Goal: Check status: Check status

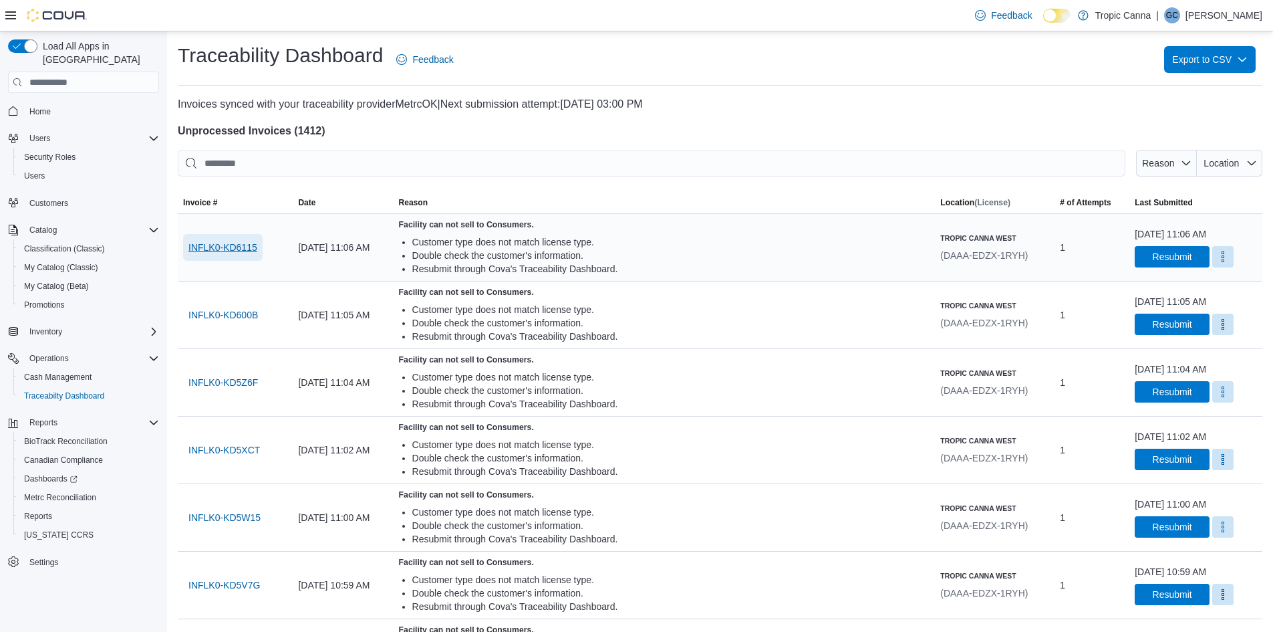
click at [236, 239] on span "INFLK0-KD6115" at bounding box center [222, 247] width 69 height 27
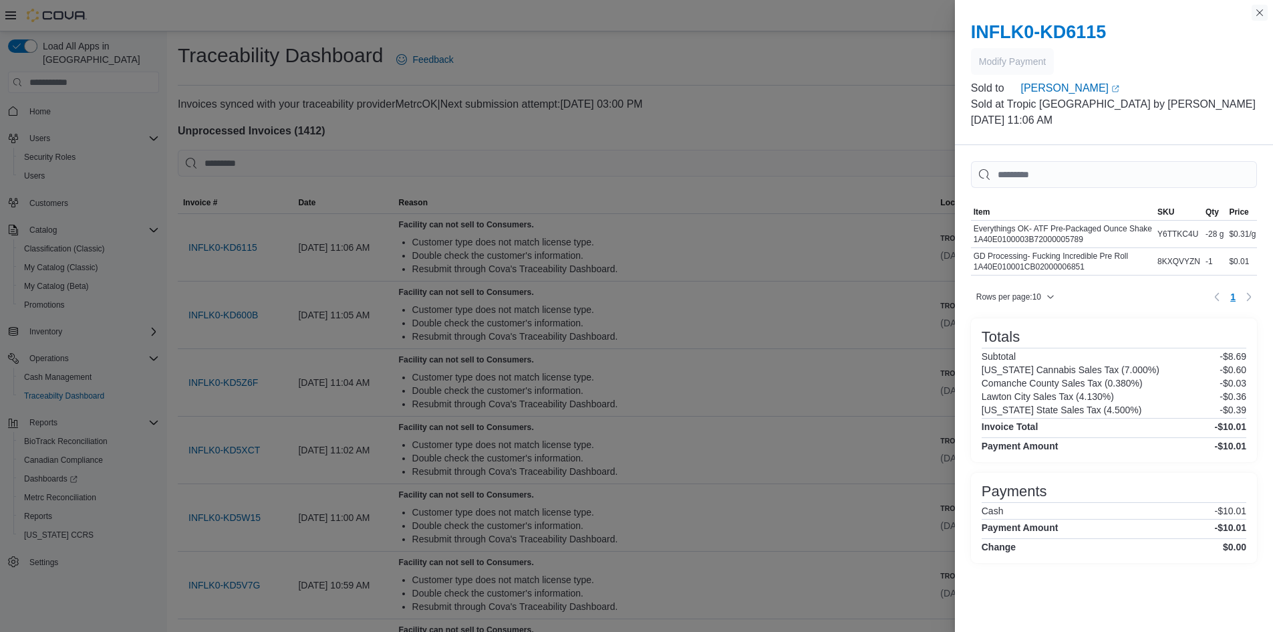
click at [1265, 12] on button "Close this dialog" at bounding box center [1260, 13] width 16 height 16
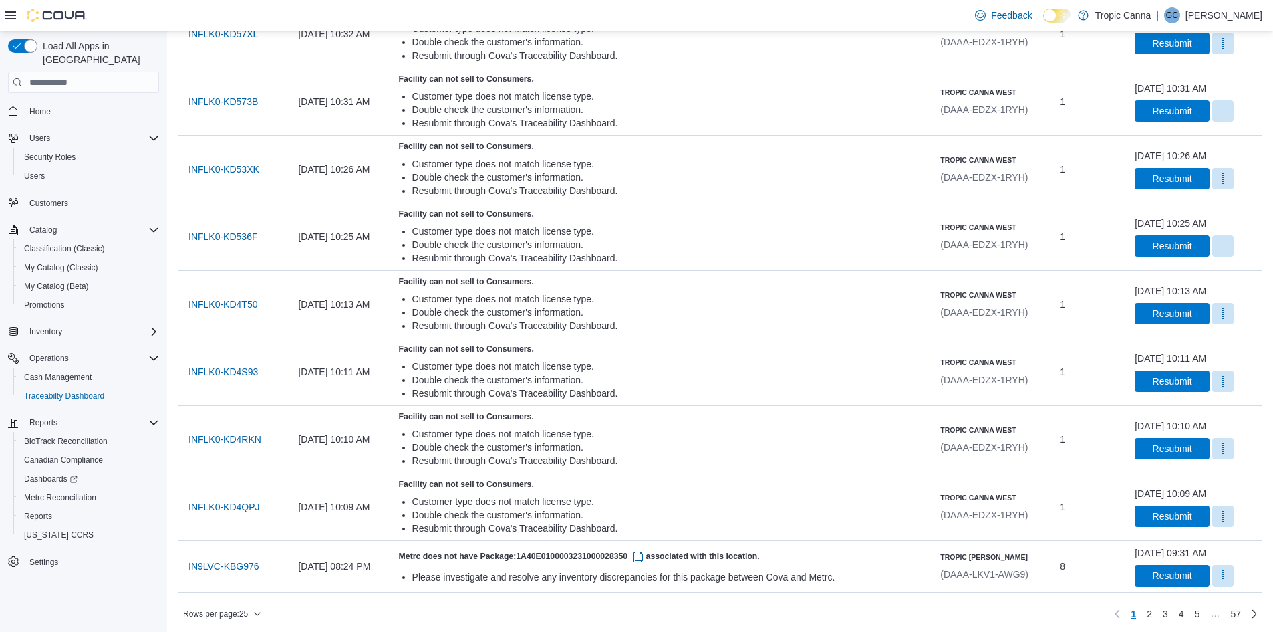
scroll to position [1297, 0]
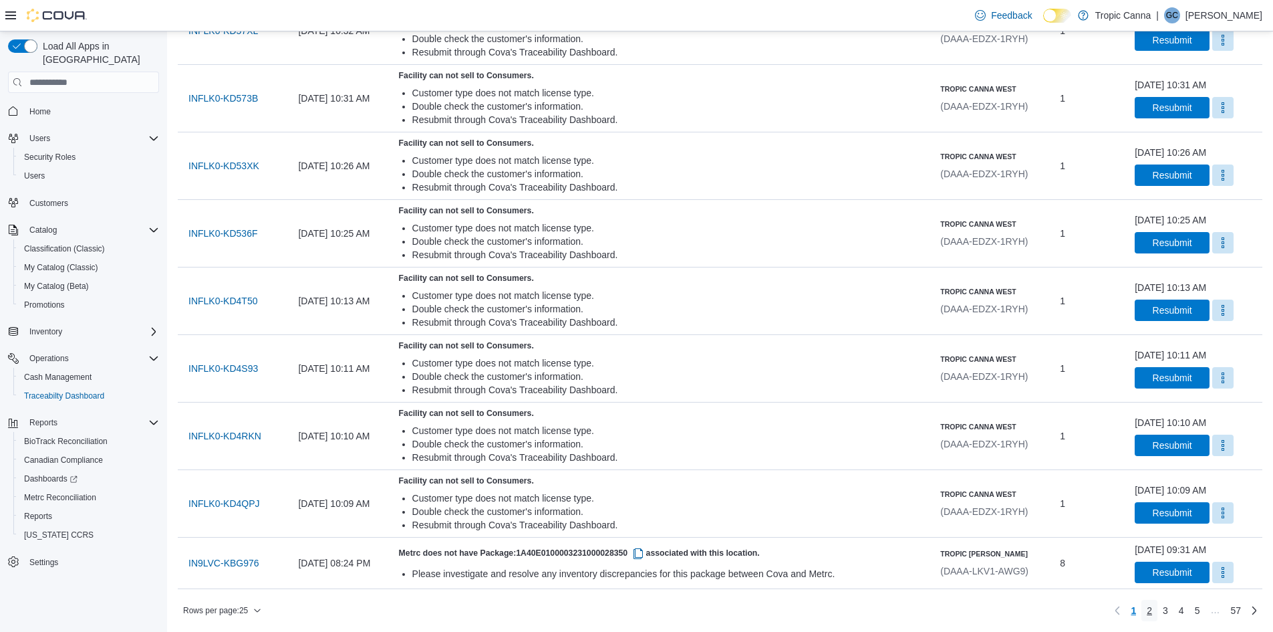
click at [1158, 610] on link "2" at bounding box center [1150, 610] width 16 height 21
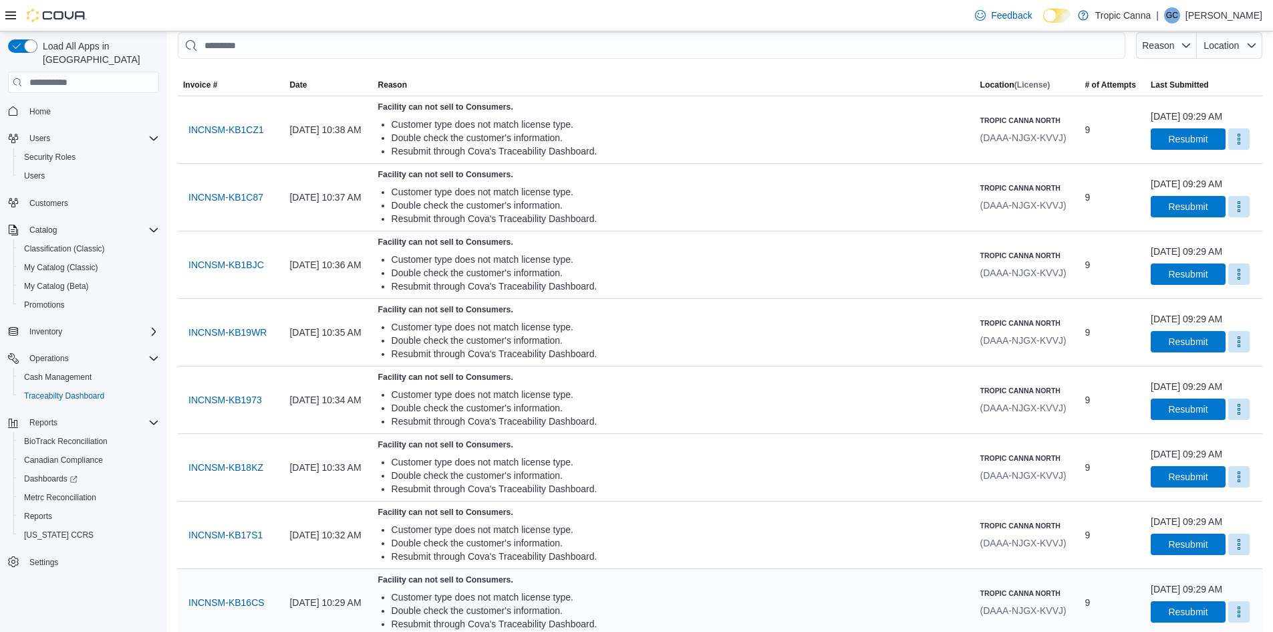
scroll to position [0, 0]
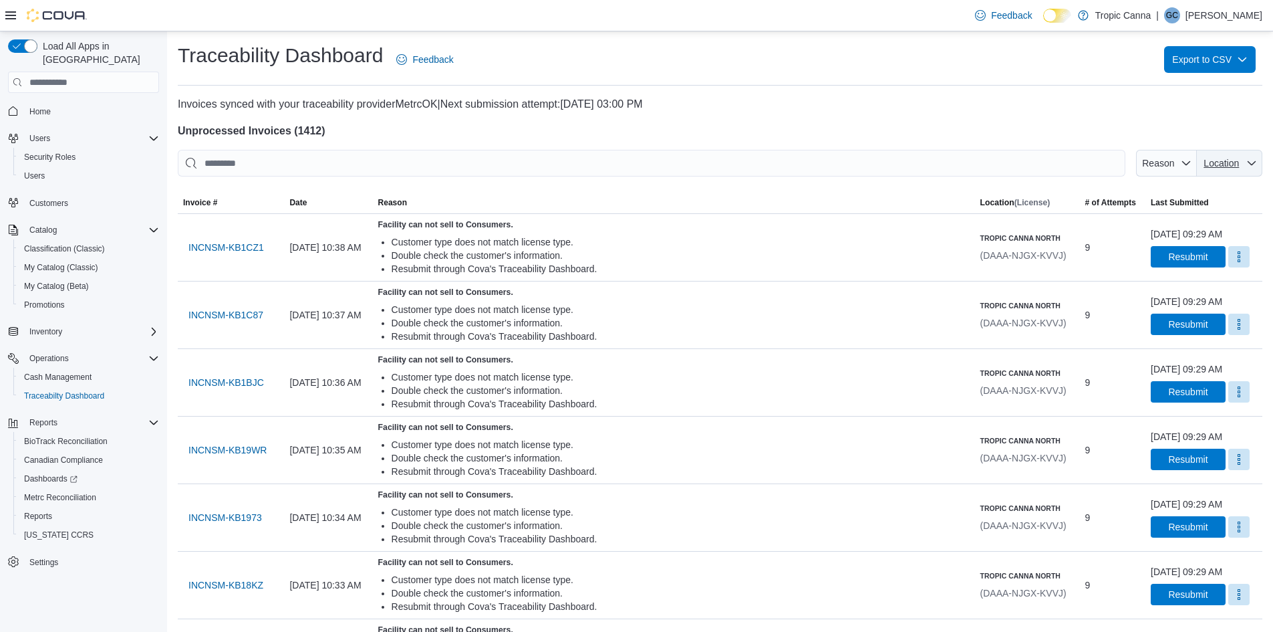
click at [1239, 158] on span "Location" at bounding box center [1221, 163] width 35 height 11
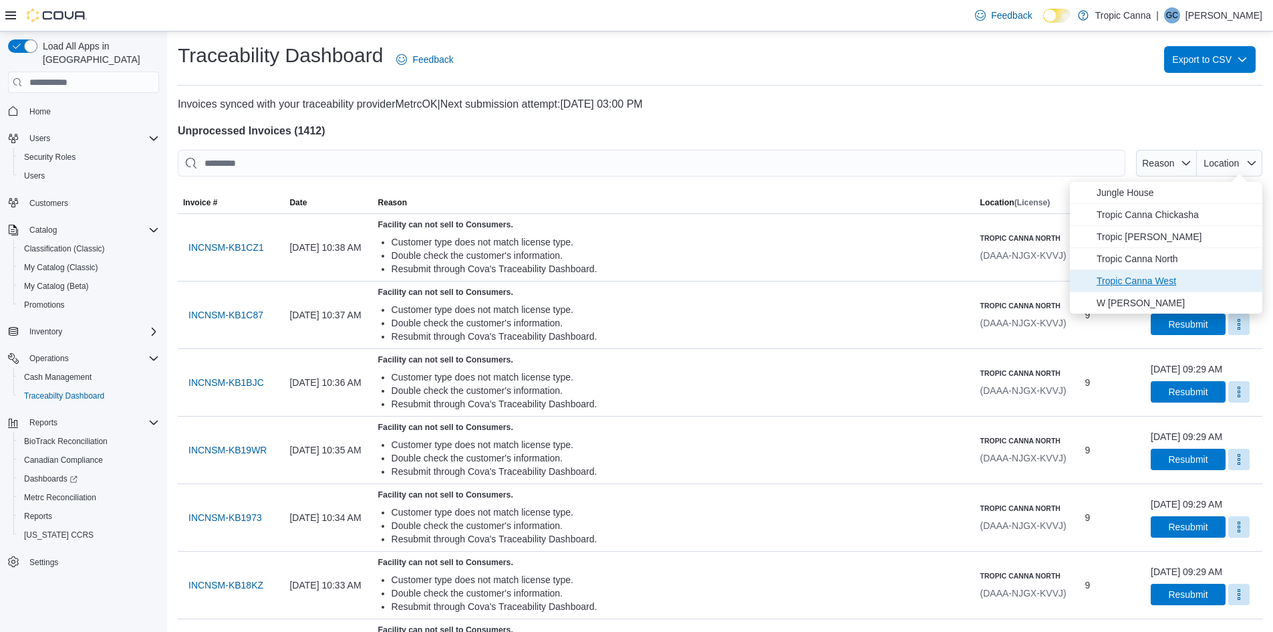
click at [1175, 277] on span "Tropic Canna West" at bounding box center [1176, 281] width 158 height 16
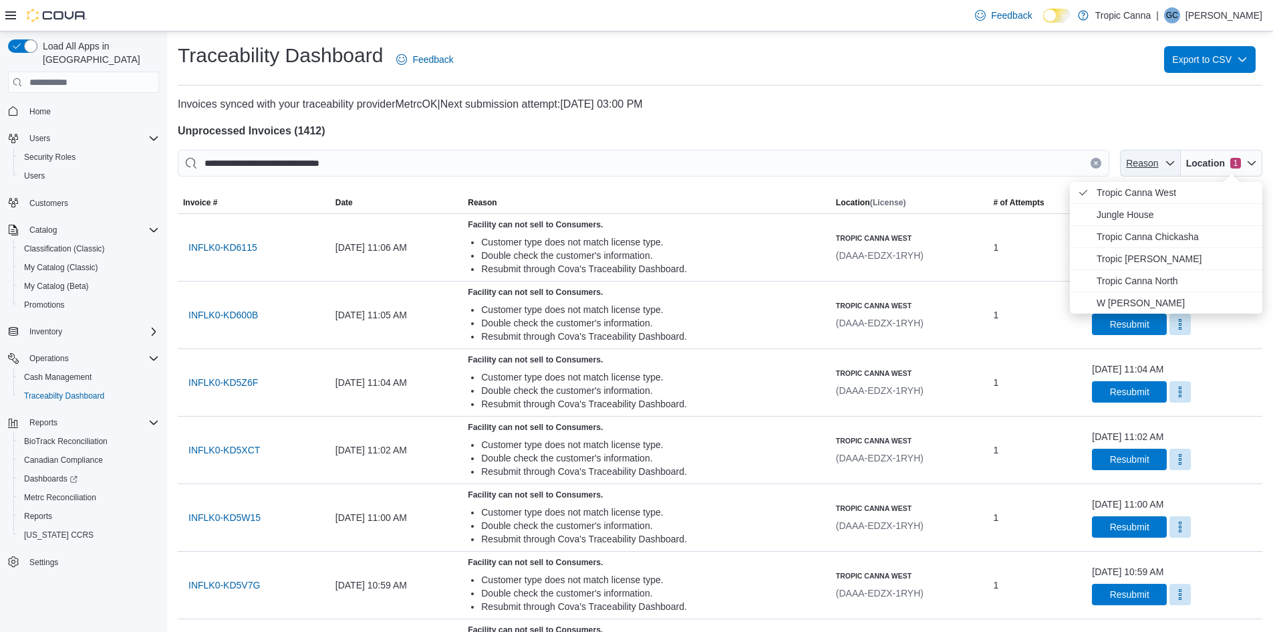
click at [1158, 159] on span "Reason" at bounding box center [1142, 163] width 32 height 11
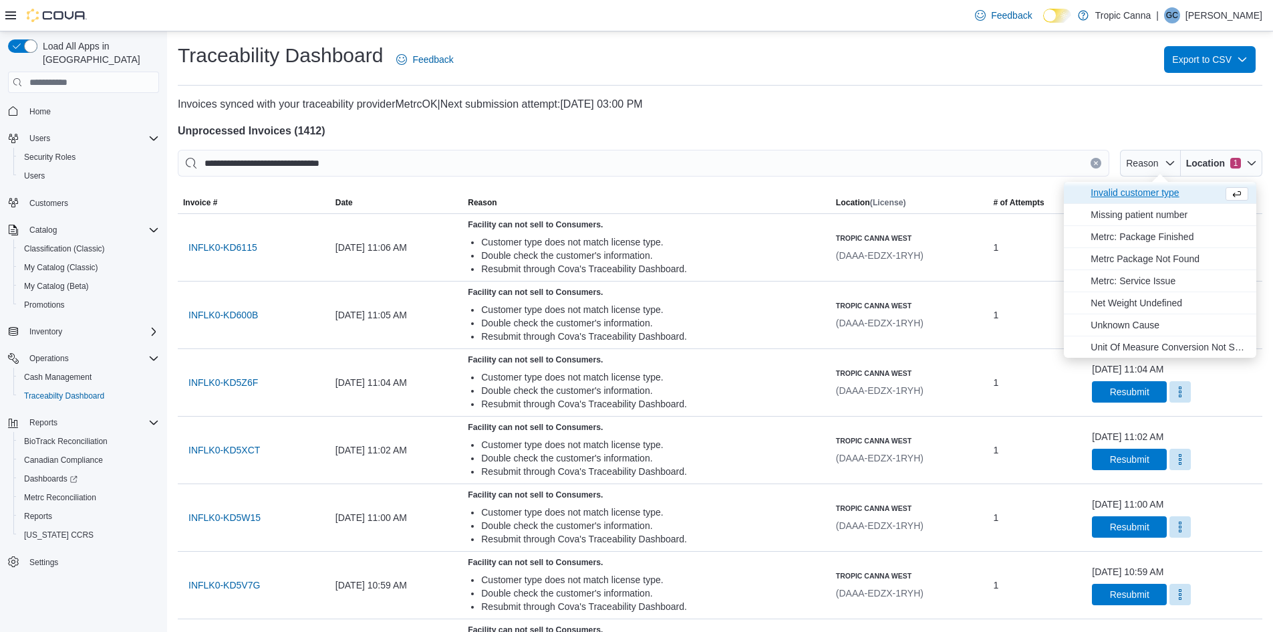
click at [1133, 188] on span "Invalid customer type" at bounding box center [1154, 192] width 127 height 16
click at [1045, 127] on h4 "Unprocessed Invoices ( 1412 )" at bounding box center [720, 131] width 1085 height 16
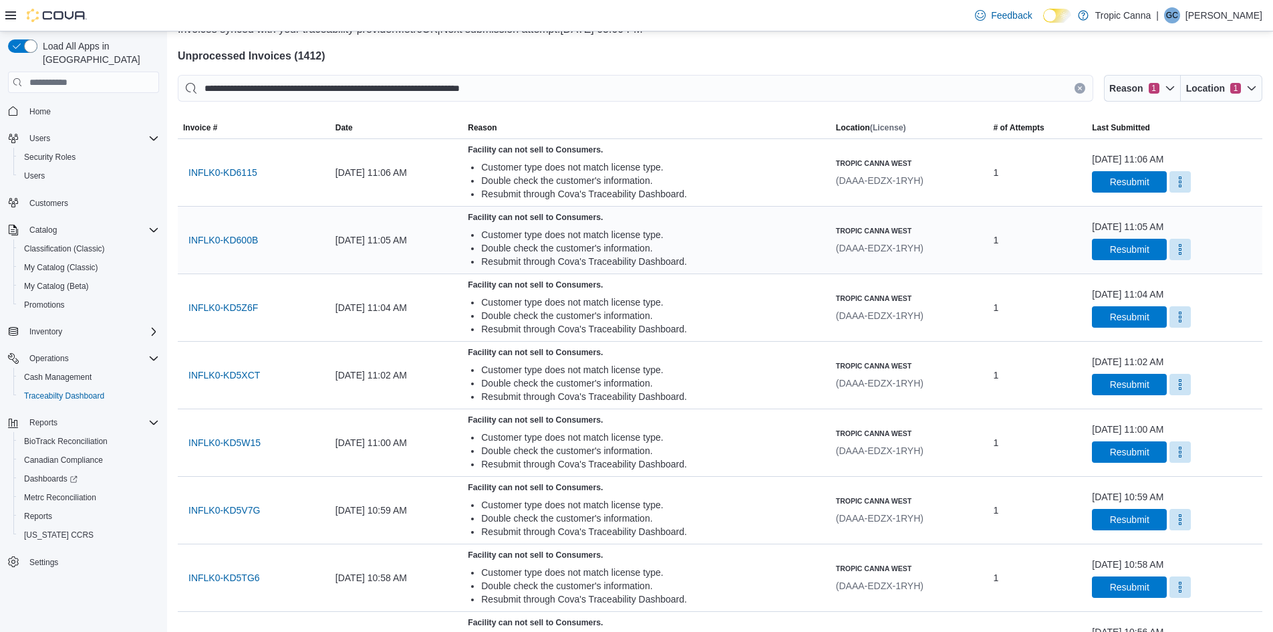
scroll to position [67, 0]
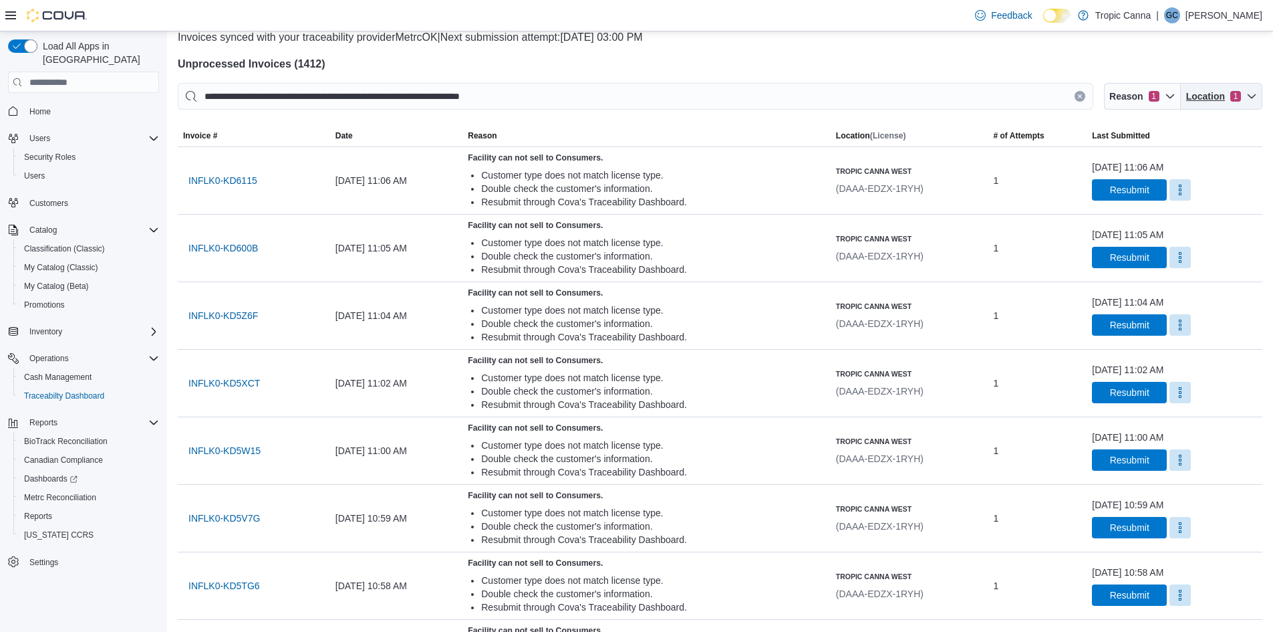
click at [1245, 104] on span "Location 1" at bounding box center [1221, 96] width 71 height 27
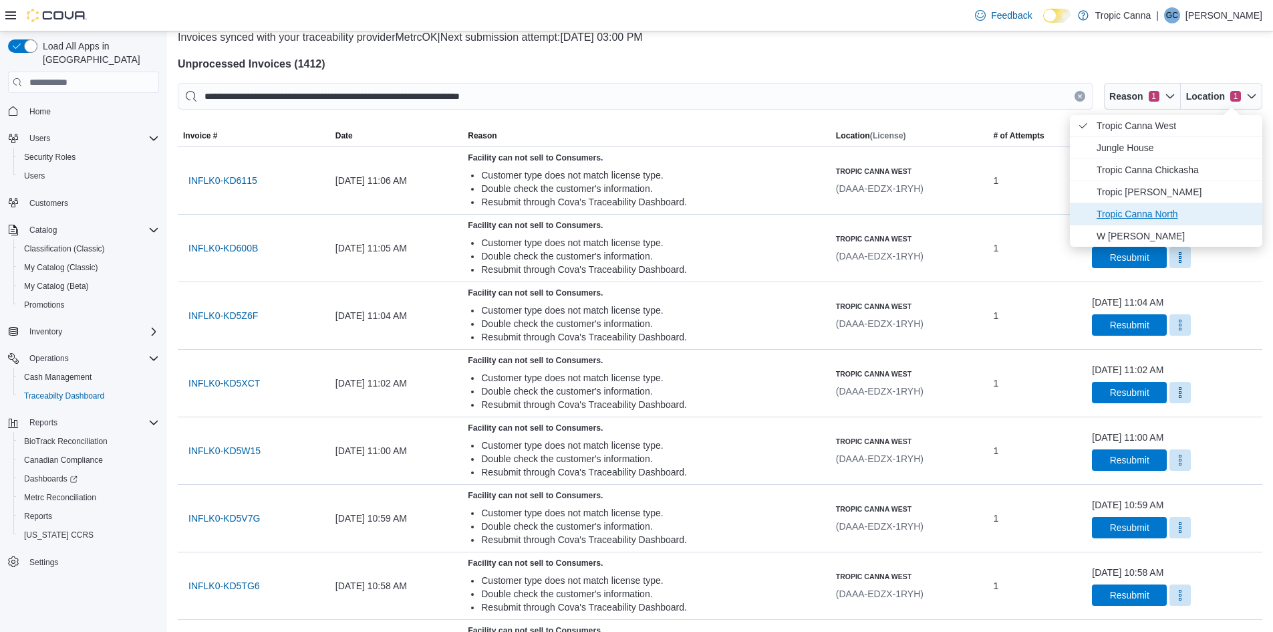
click at [1170, 210] on span "Tropic Canna North" at bounding box center [1176, 214] width 158 height 16
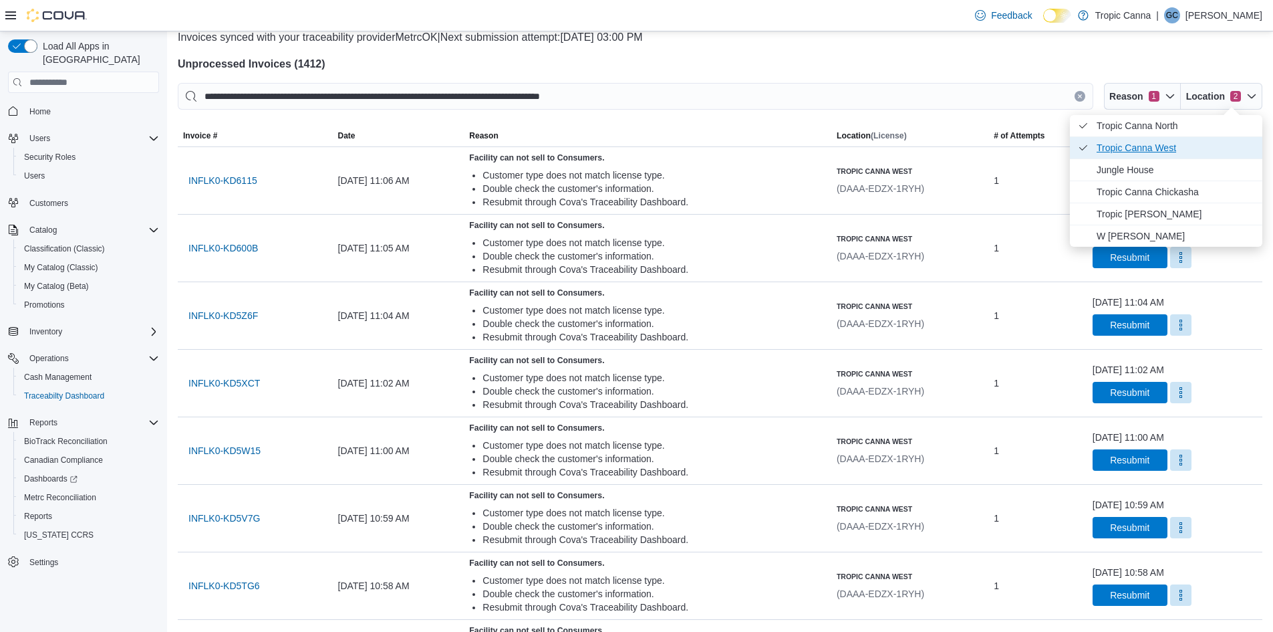
click at [1088, 145] on icon "Location" at bounding box center [1083, 147] width 11 height 11
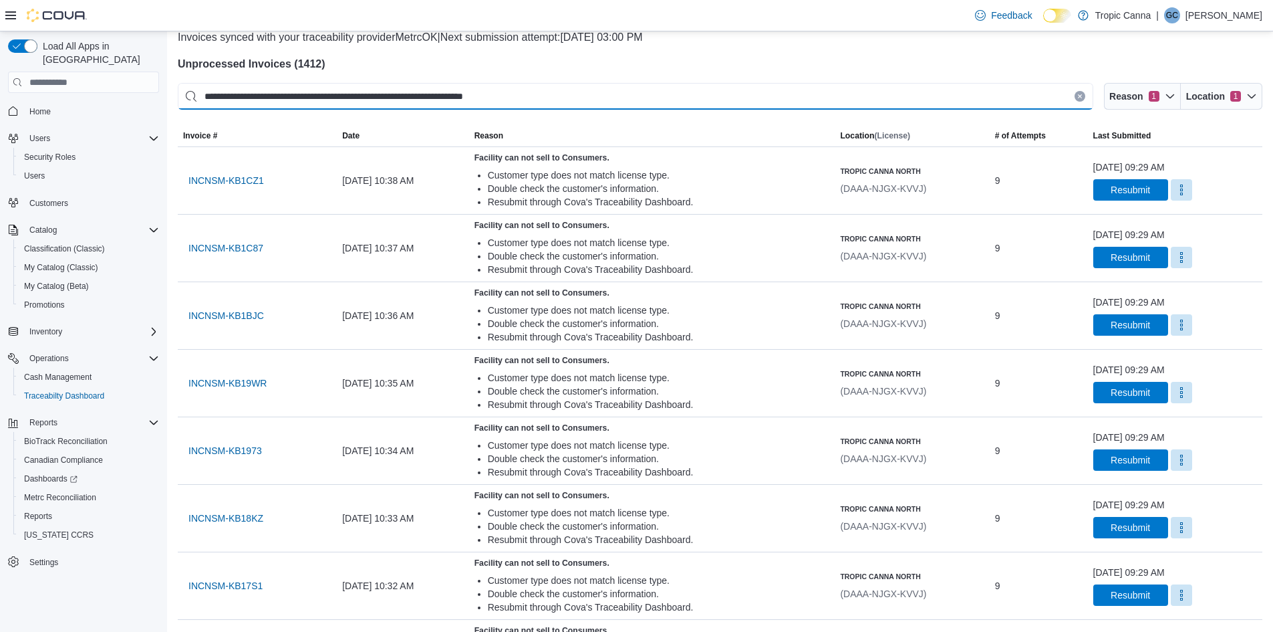
click at [905, 106] on input "**********" at bounding box center [636, 96] width 916 height 27
click at [959, 53] on div at bounding box center [720, 50] width 1085 height 11
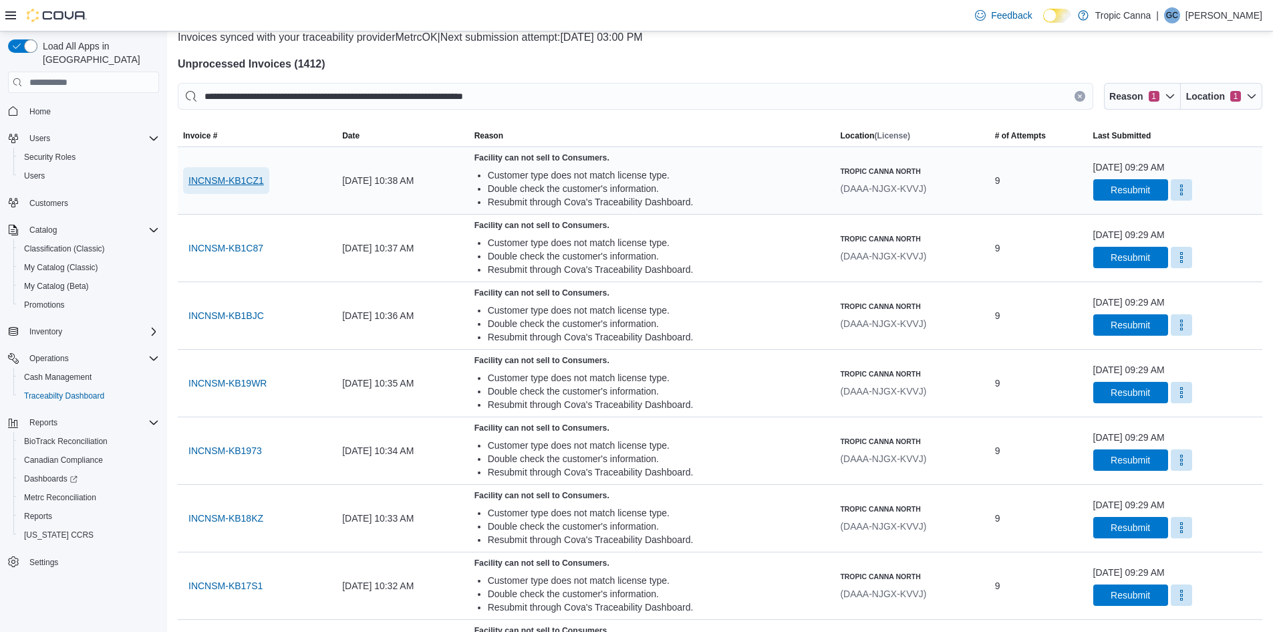
click at [223, 179] on span "INCNSM-KB1CZ1" at bounding box center [226, 180] width 76 height 13
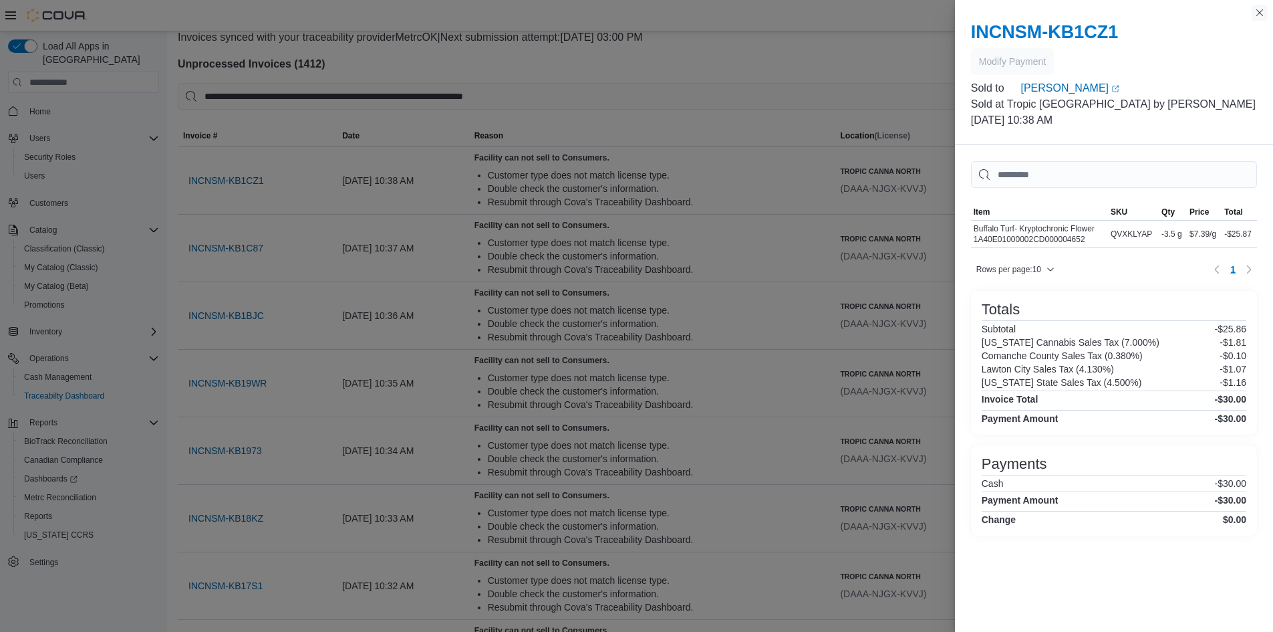
click at [1257, 15] on button "Close this dialog" at bounding box center [1260, 13] width 16 height 16
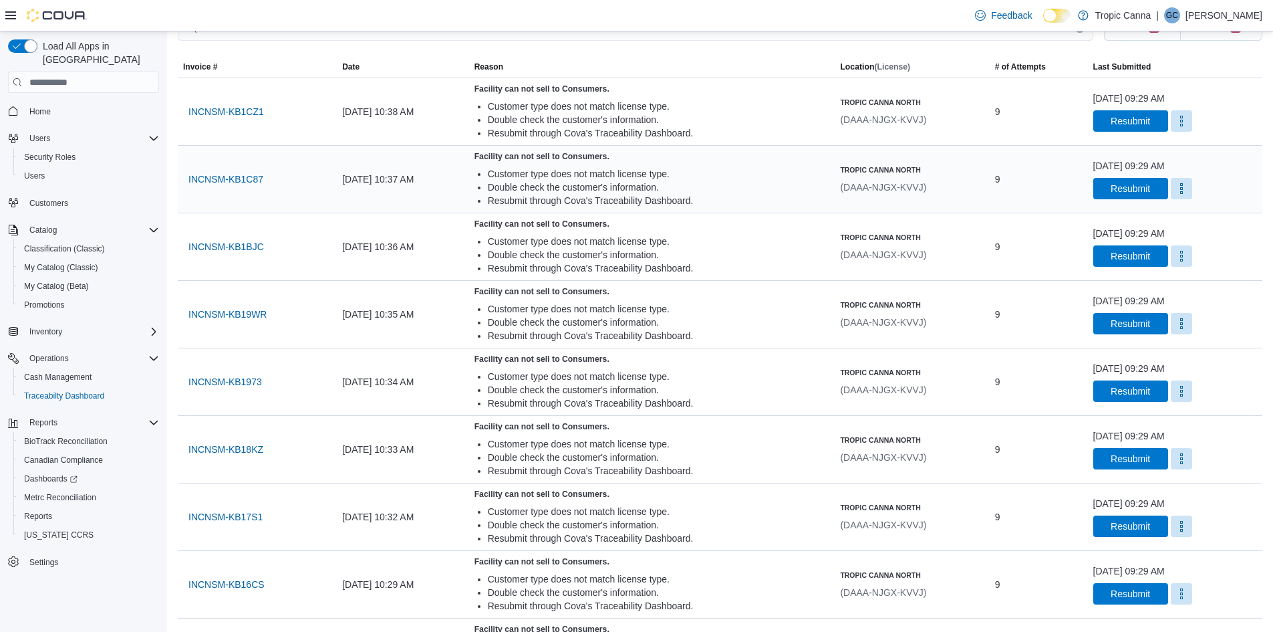
scroll to position [0, 0]
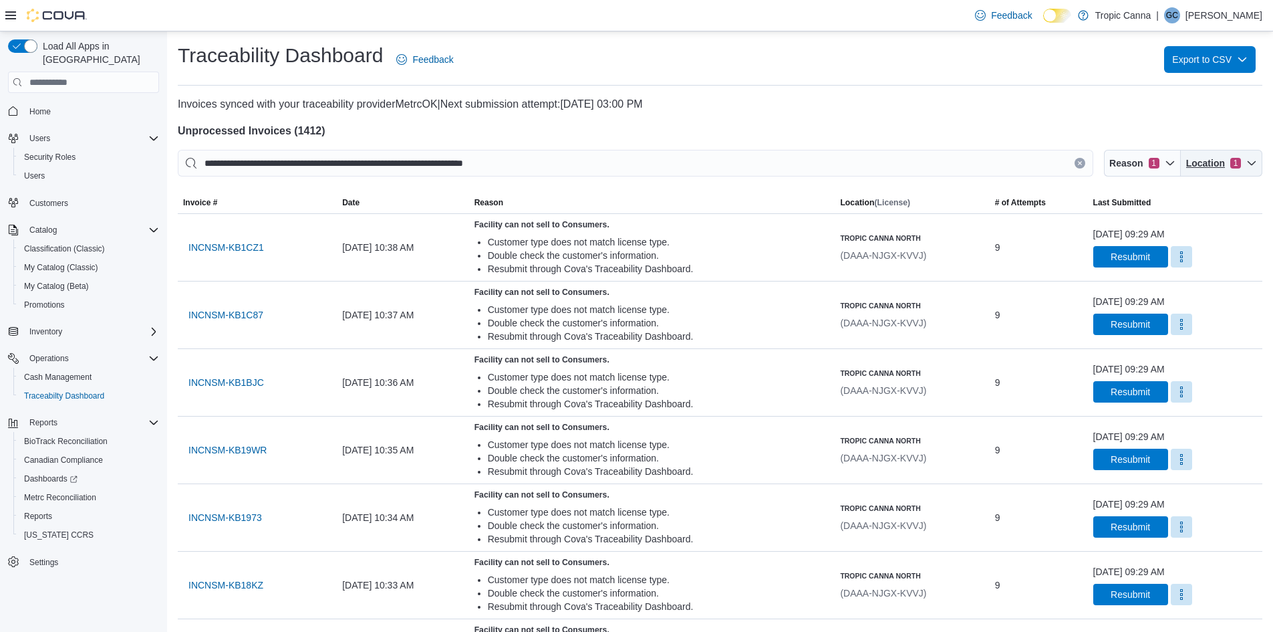
click at [1227, 156] on span "Location 1" at bounding box center [1221, 163] width 71 height 27
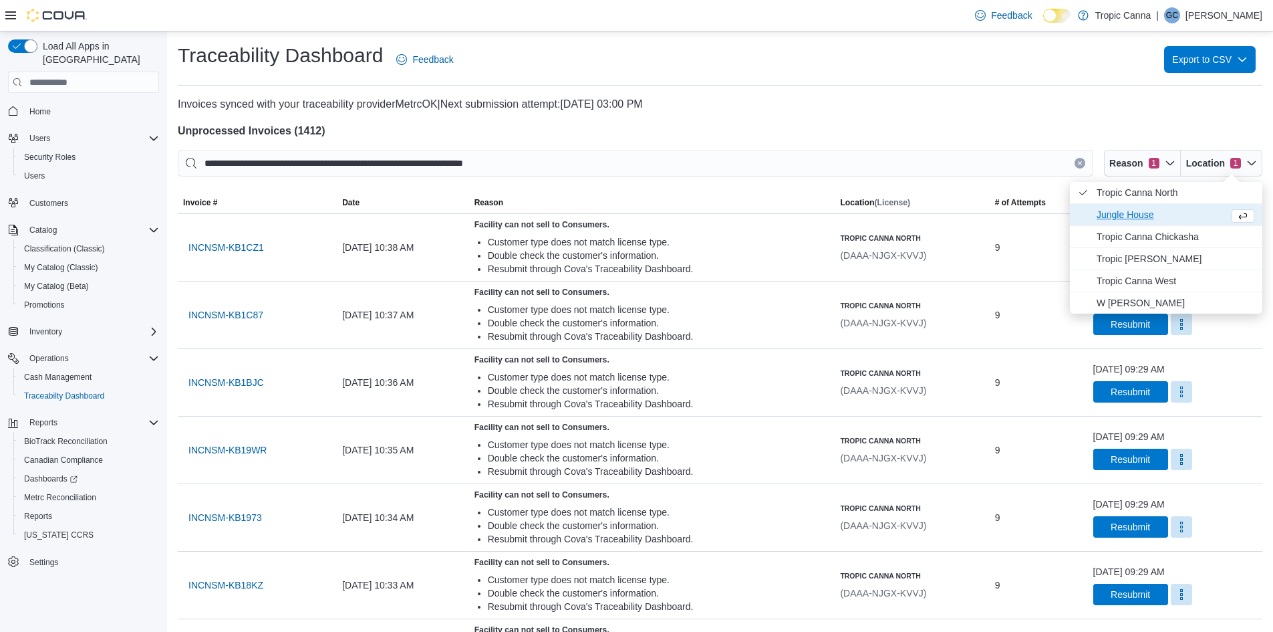
click at [1114, 216] on span "Jungle House" at bounding box center [1160, 215] width 127 height 16
click at [1087, 193] on icon "Location" at bounding box center [1083, 192] width 11 height 11
click at [1091, 273] on span "Tropic Canna West" at bounding box center [1166, 280] width 192 height 21
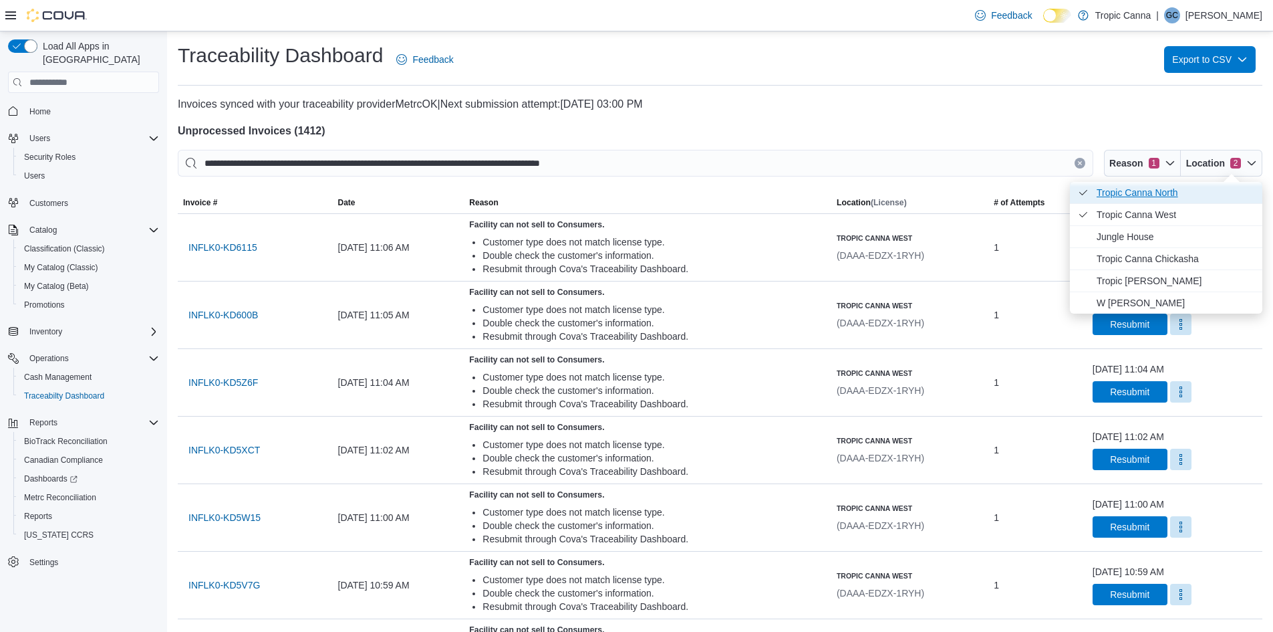
click at [1093, 192] on span "Tropic Canna North . Checked option." at bounding box center [1166, 192] width 192 height 21
type input "**********"
click at [1061, 132] on h4 "Unprocessed Invoices ( 1412 )" at bounding box center [720, 131] width 1085 height 16
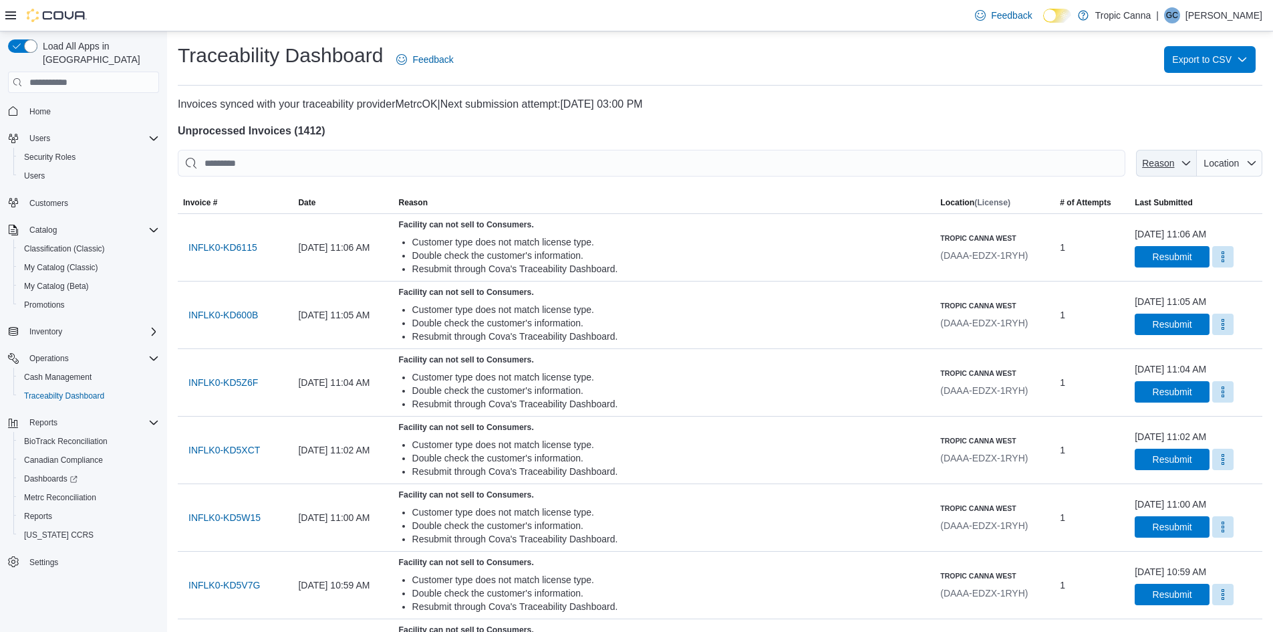
click at [1174, 162] on span "Reason" at bounding box center [1158, 163] width 32 height 11
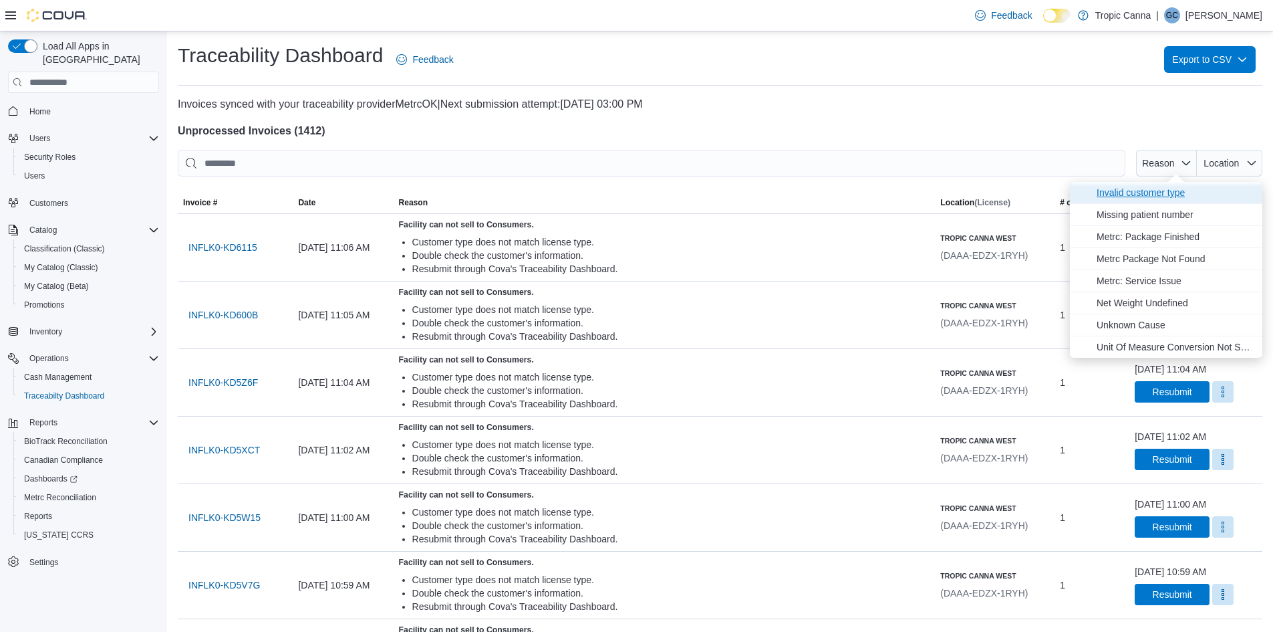
click at [1136, 194] on span "Invalid customer type" at bounding box center [1176, 192] width 158 height 16
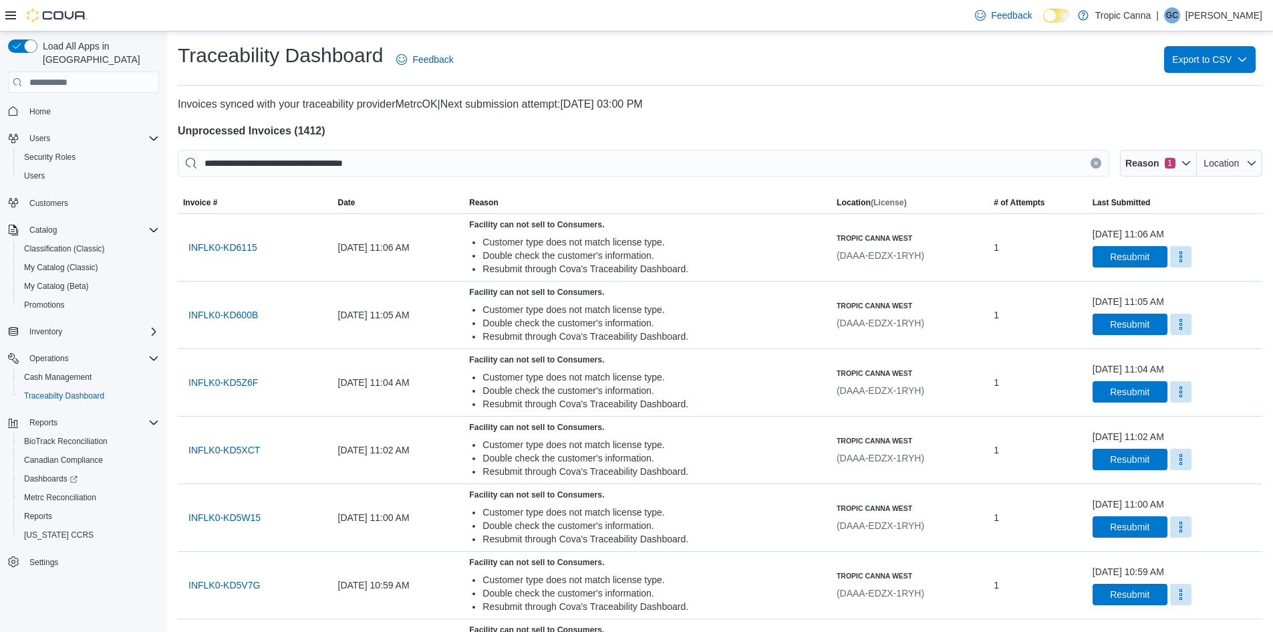
click at [1097, 126] on h4 "Unprocessed Invoices ( 1412 )" at bounding box center [720, 131] width 1085 height 16
click at [1236, 164] on span "Location" at bounding box center [1221, 163] width 35 height 11
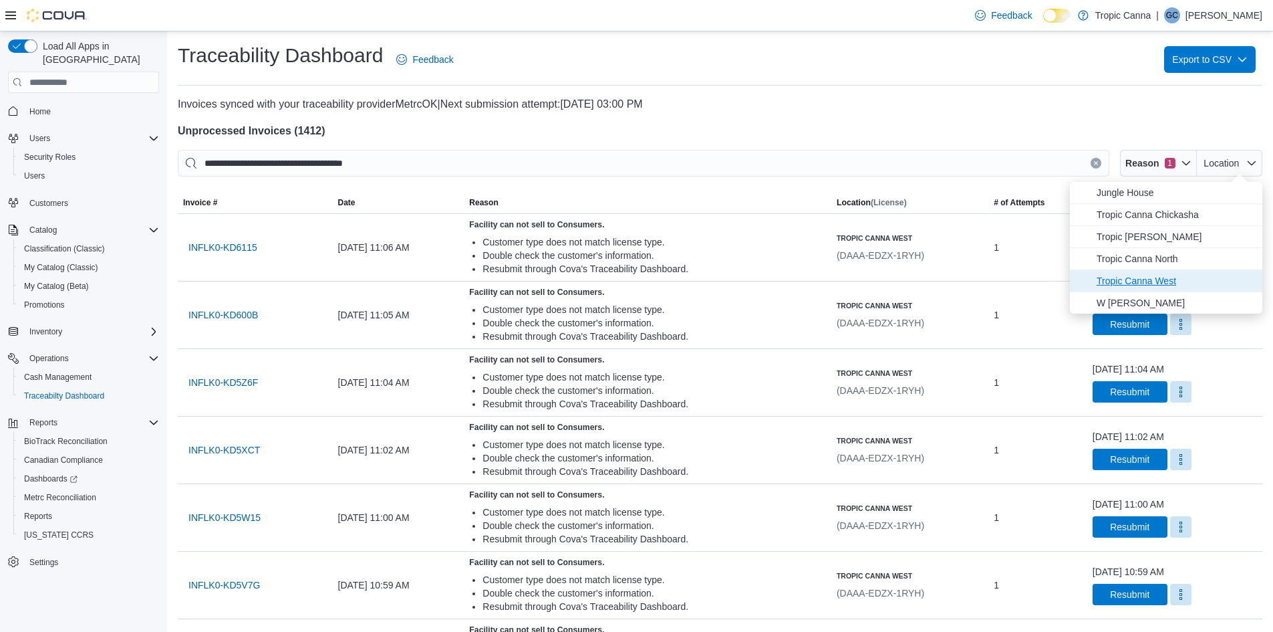
click at [1180, 279] on span "Tropic Canna West" at bounding box center [1176, 281] width 158 height 16
type input "**********"
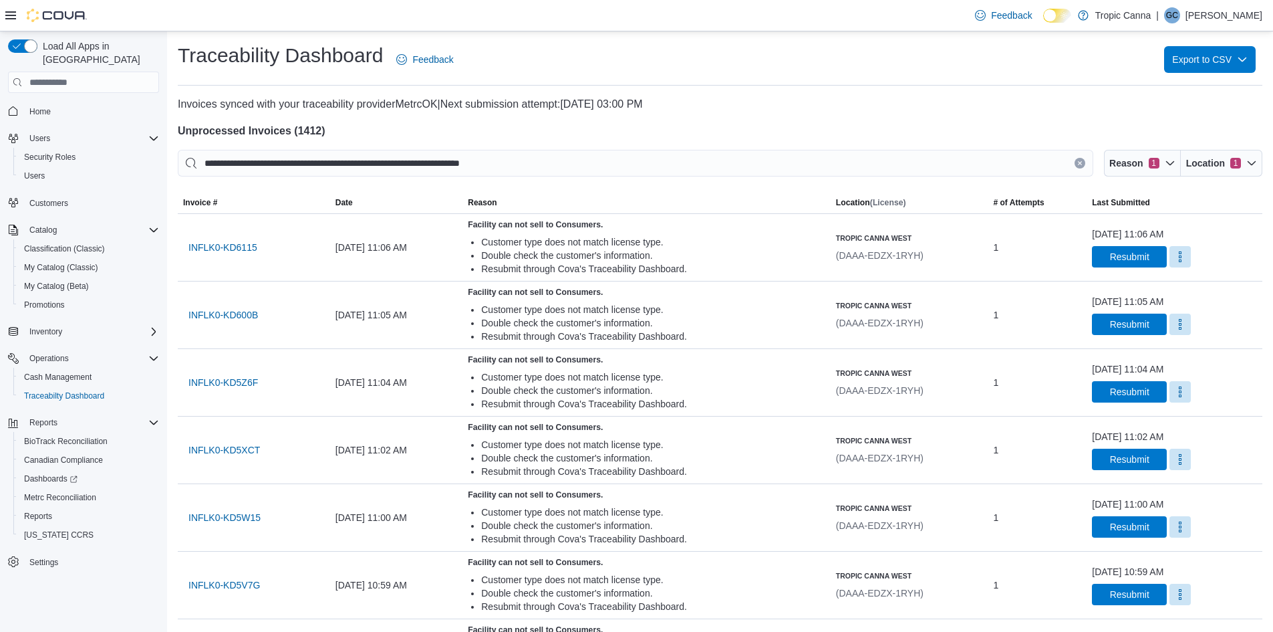
click at [1080, 131] on h4 "Unprocessed Invoices ( 1412 )" at bounding box center [720, 131] width 1085 height 16
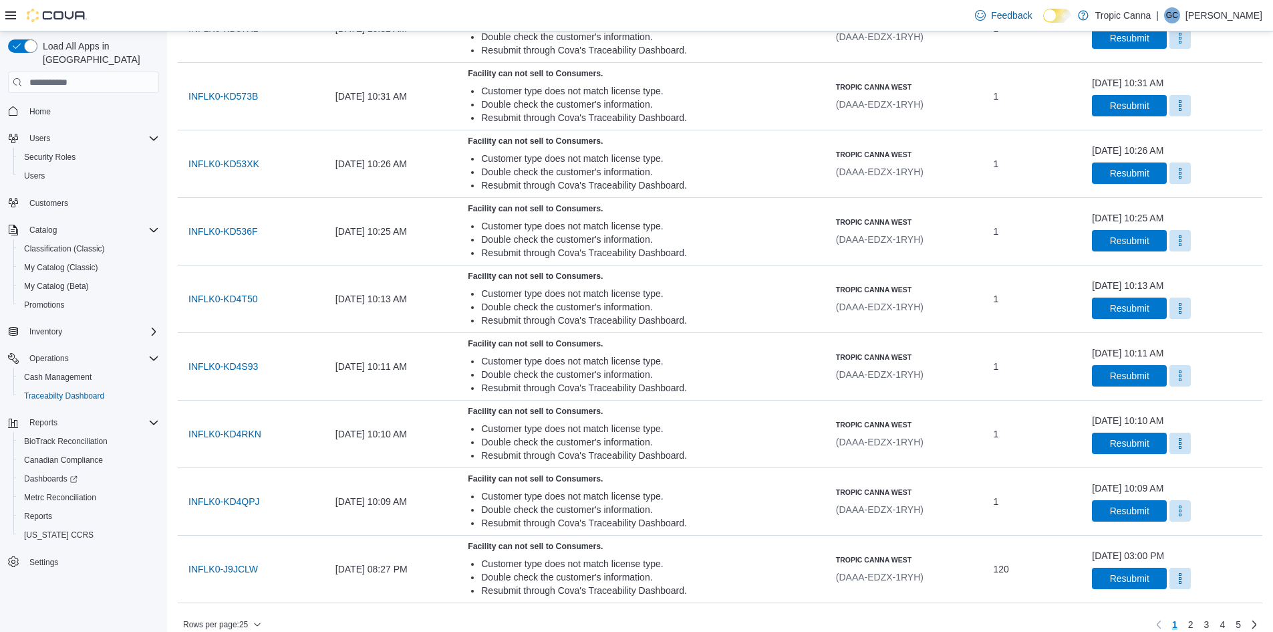
scroll to position [1313, 0]
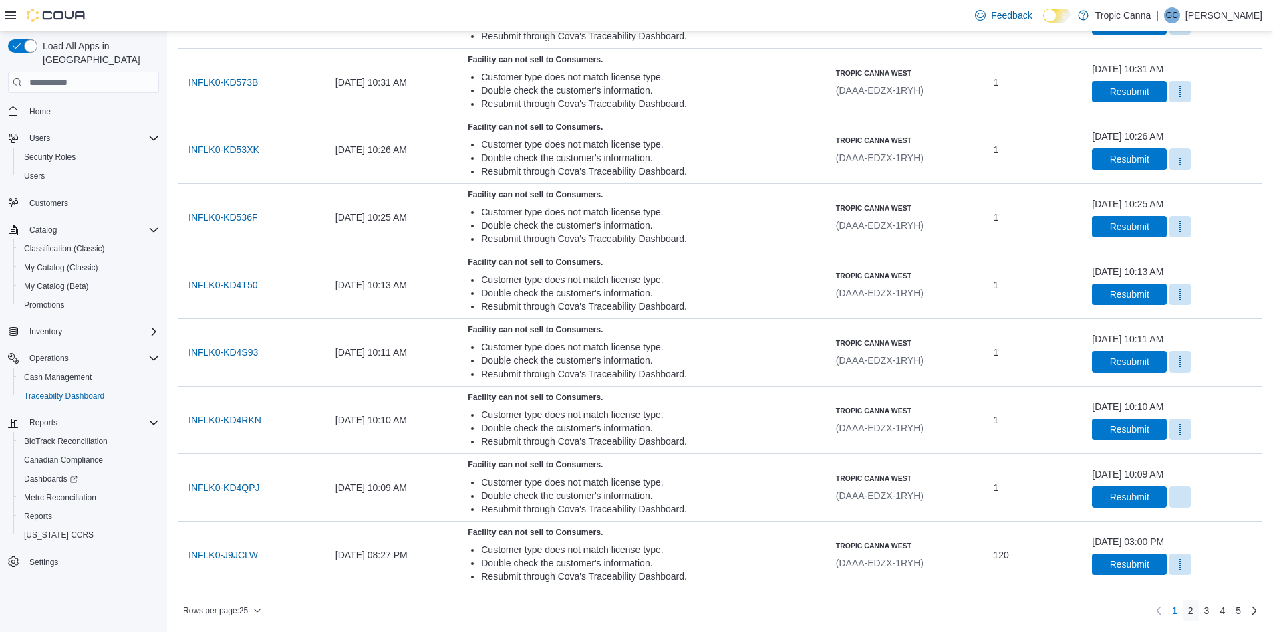
click at [1199, 610] on link "2" at bounding box center [1191, 610] width 16 height 21
click at [234, 553] on span "INCD09-JK831" at bounding box center [219, 554] width 63 height 13
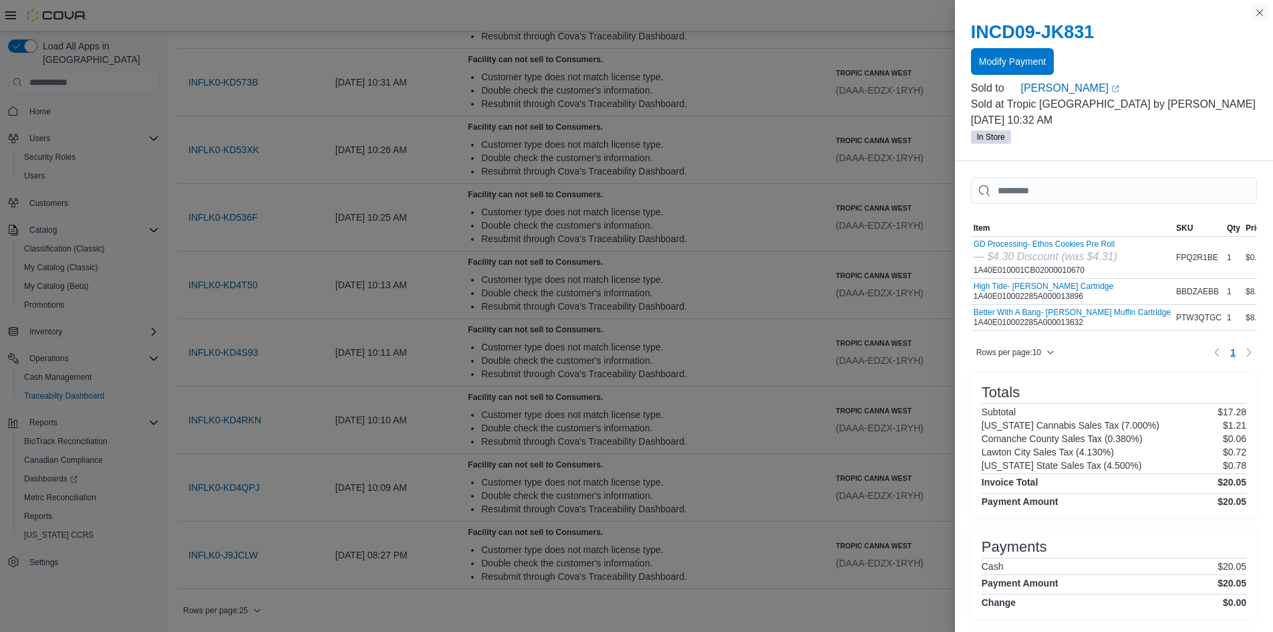
click at [1261, 9] on button "Close this dialog" at bounding box center [1260, 13] width 16 height 16
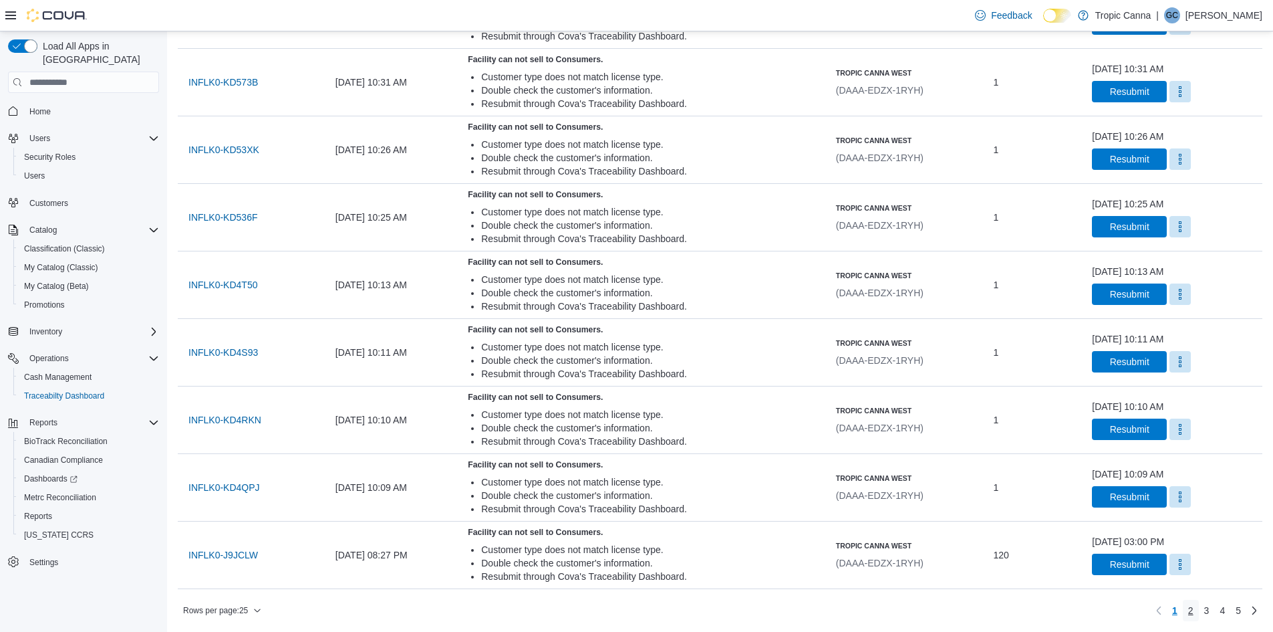
click at [1194, 612] on span "2" at bounding box center [1190, 610] width 5 height 13
click at [1210, 610] on span "3" at bounding box center [1206, 610] width 5 height 13
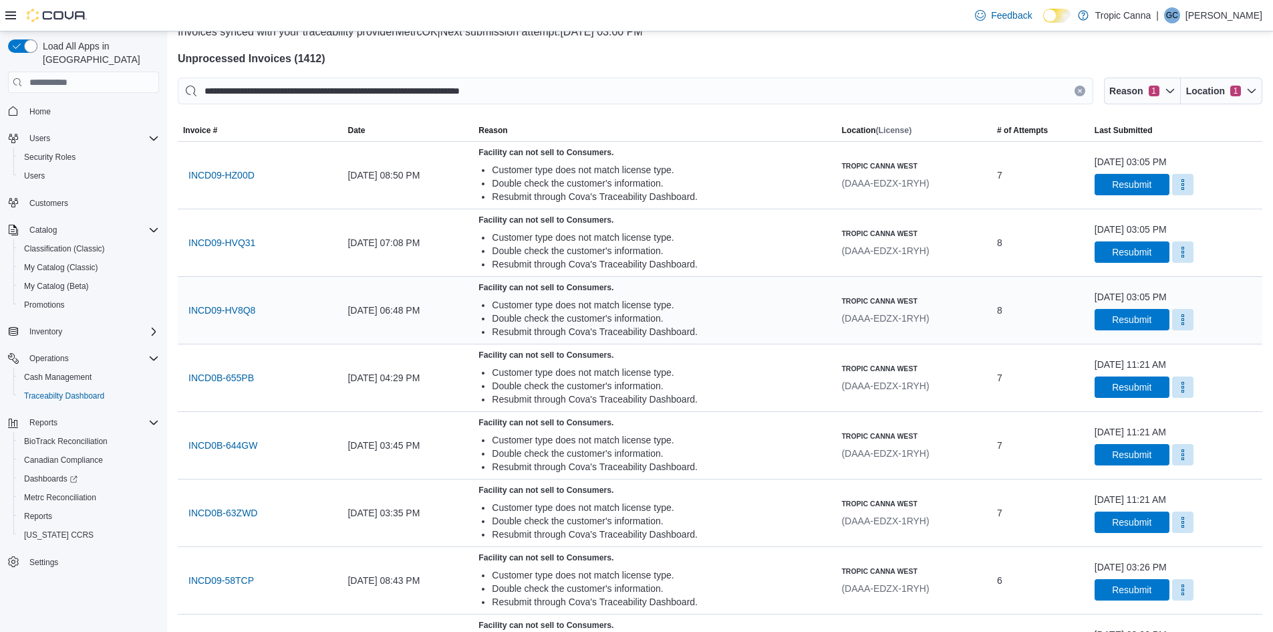
scroll to position [0, 0]
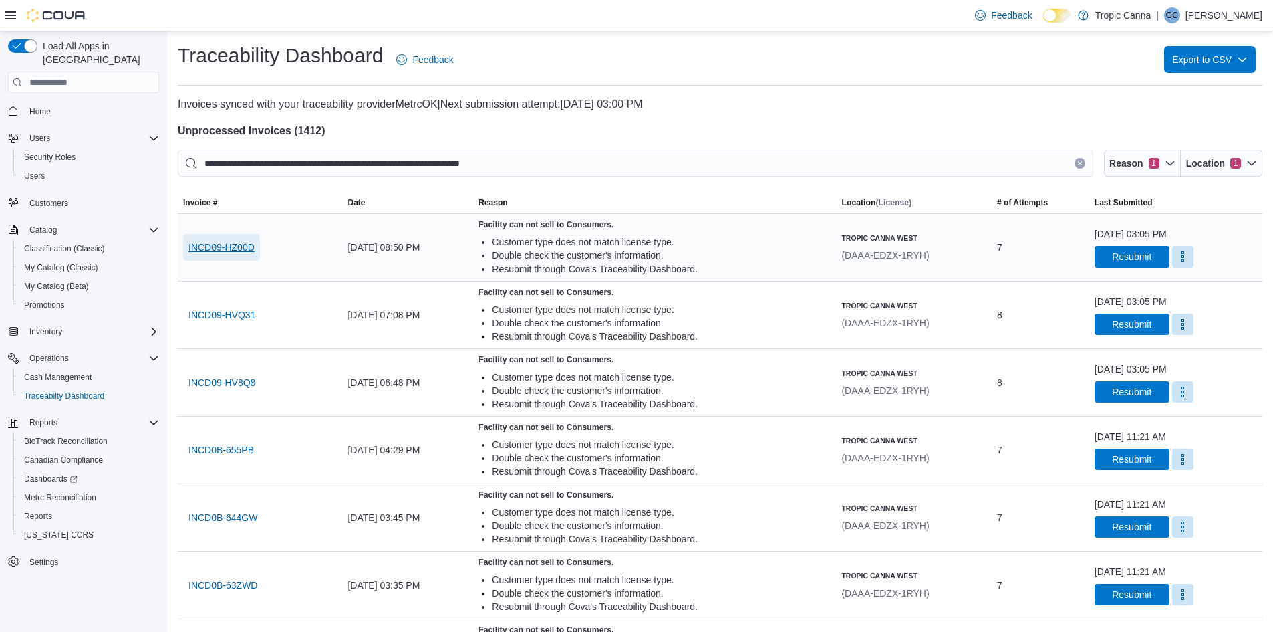
click at [243, 254] on span "INCD09-HZ00D" at bounding box center [221, 247] width 66 height 13
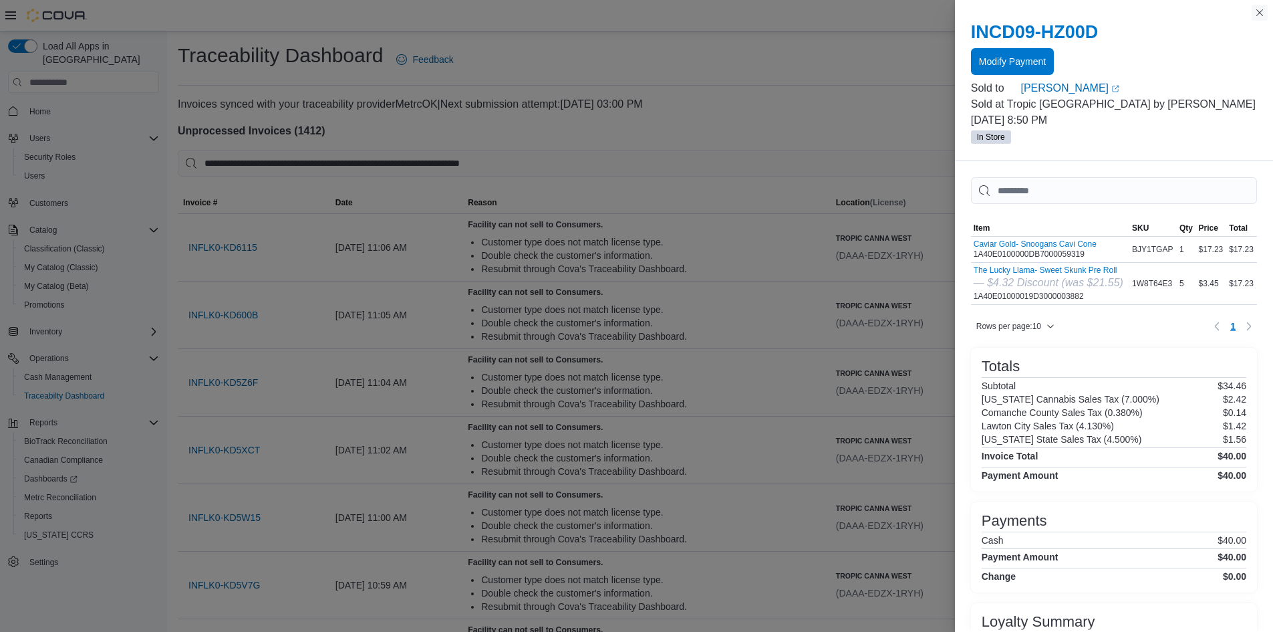
click at [1261, 12] on button "Close this dialog" at bounding box center [1260, 13] width 16 height 16
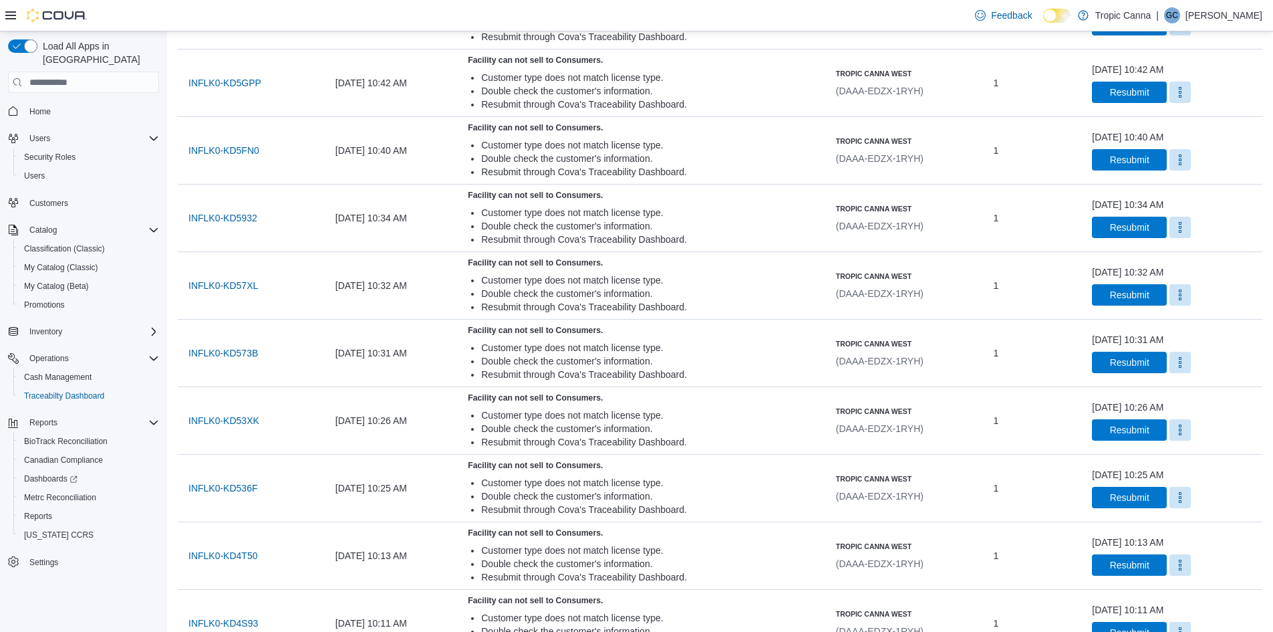
scroll to position [1313, 0]
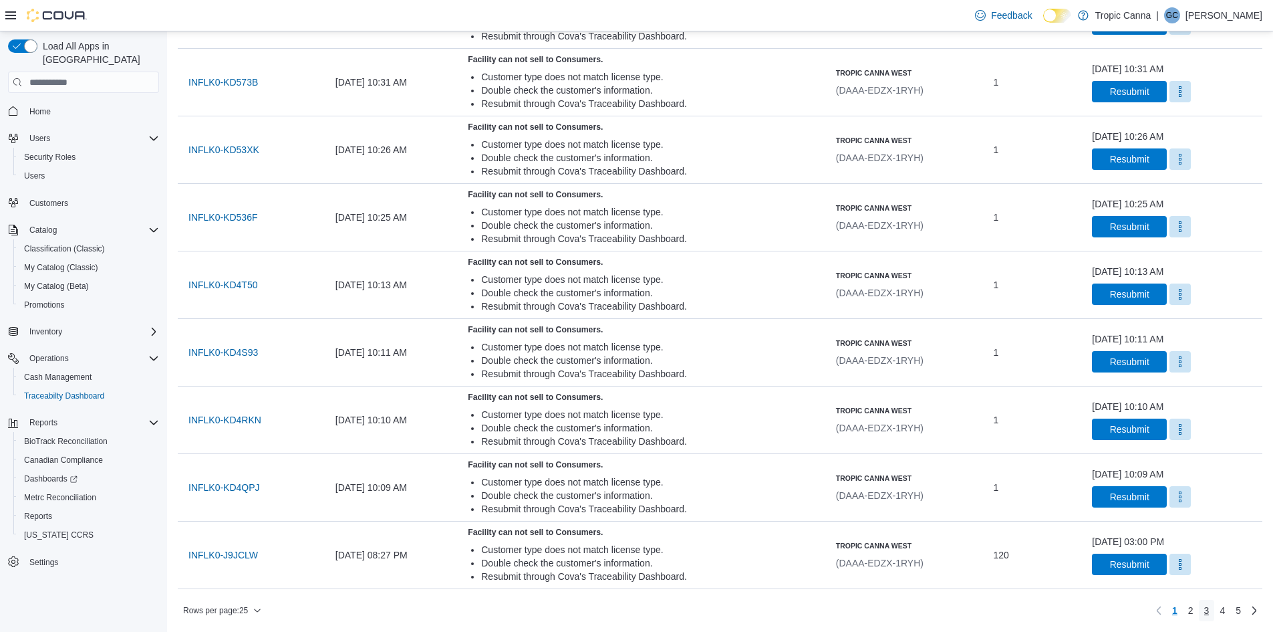
click at [1210, 609] on span "3" at bounding box center [1206, 610] width 5 height 13
